Goal: Task Accomplishment & Management: Manage account settings

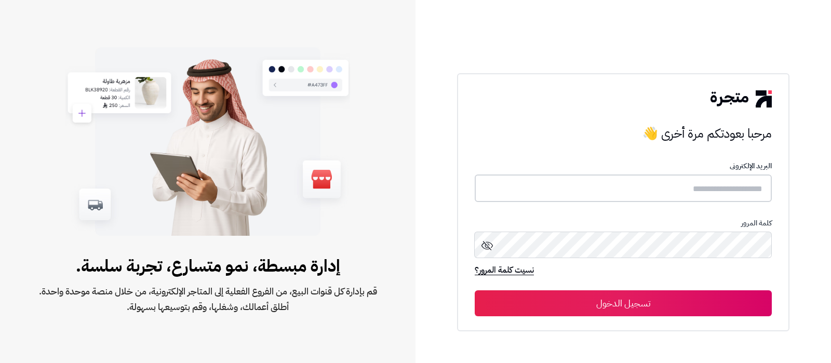
type input "**********"
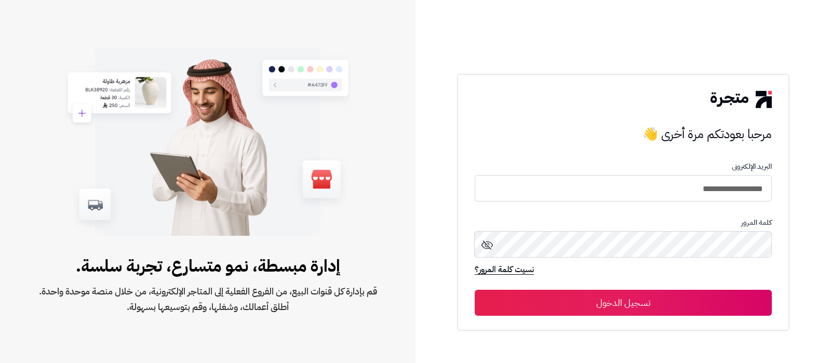
click at [639, 298] on button "تسجيل الدخول" at bounding box center [623, 303] width 297 height 26
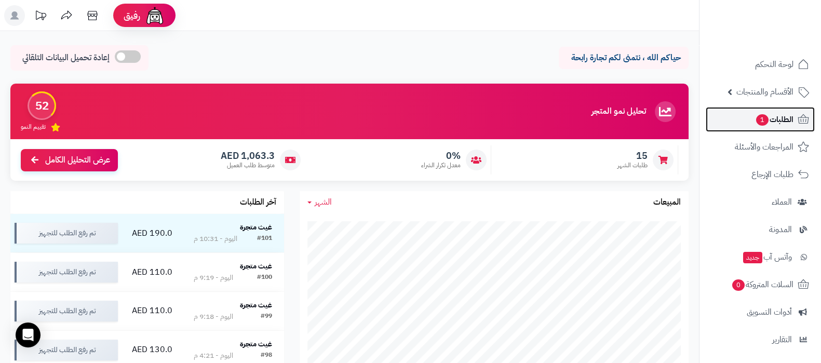
click at [755, 113] on span "الطلبات 1" at bounding box center [774, 119] width 38 height 15
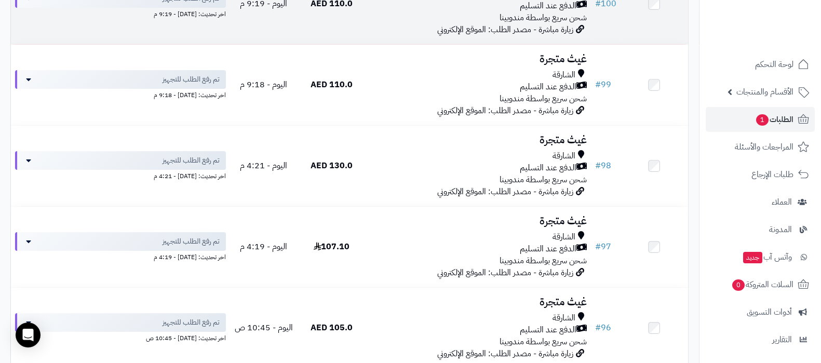
scroll to position [325, 0]
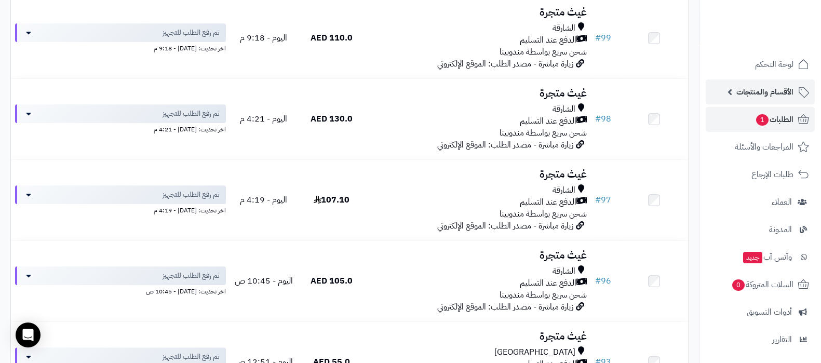
click at [761, 84] on link "الأقسام والمنتجات" at bounding box center [760, 91] width 109 height 25
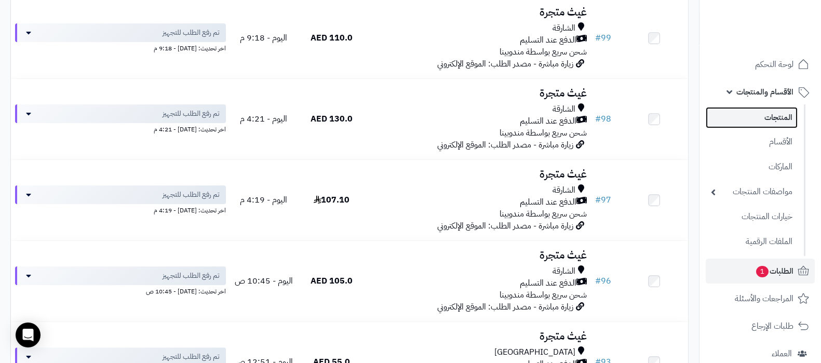
click at [759, 116] on link "المنتجات" at bounding box center [752, 117] width 92 height 21
